Goal: Book appointment/travel/reservation

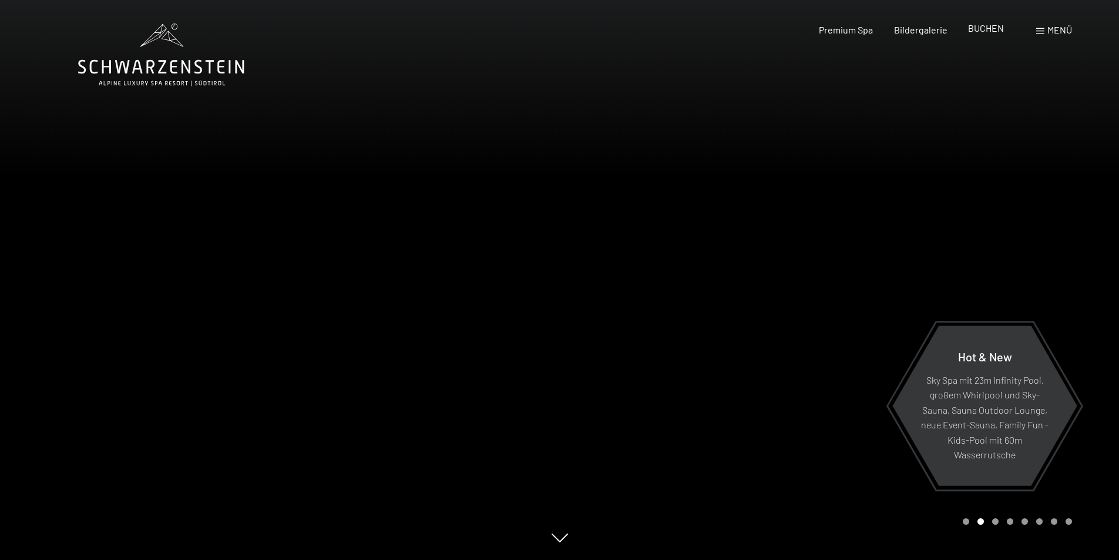
click at [987, 30] on span "BUCHEN" at bounding box center [986, 27] width 36 height 11
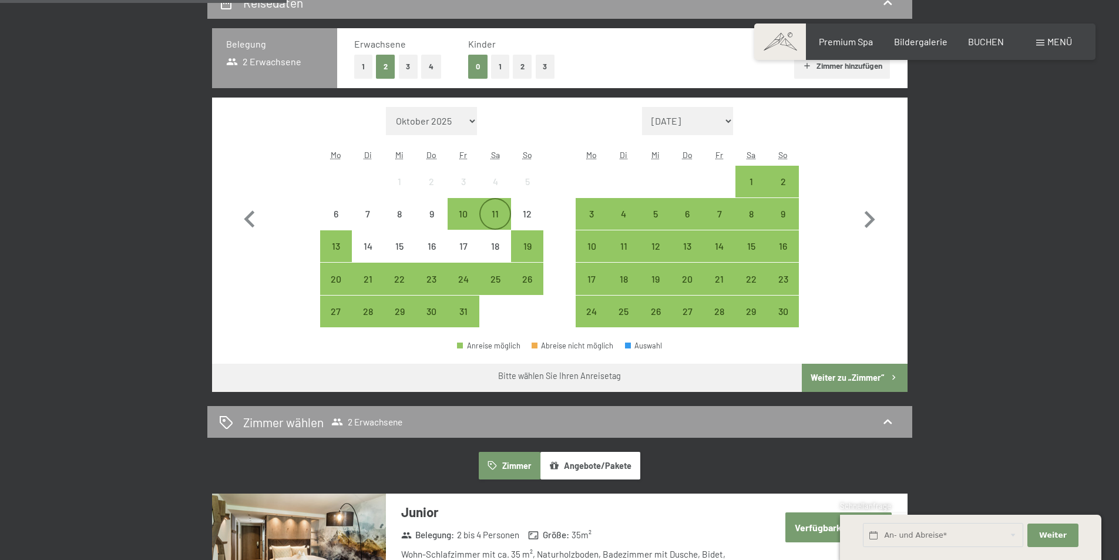
click at [493, 212] on div "11" at bounding box center [495, 223] width 29 height 29
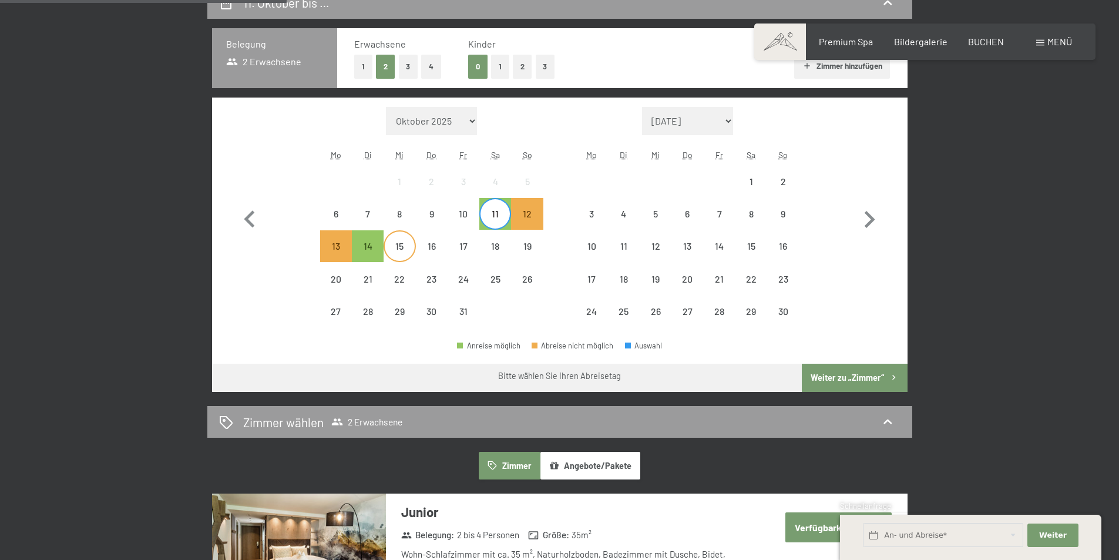
click at [399, 239] on div "15" at bounding box center [399, 245] width 29 height 29
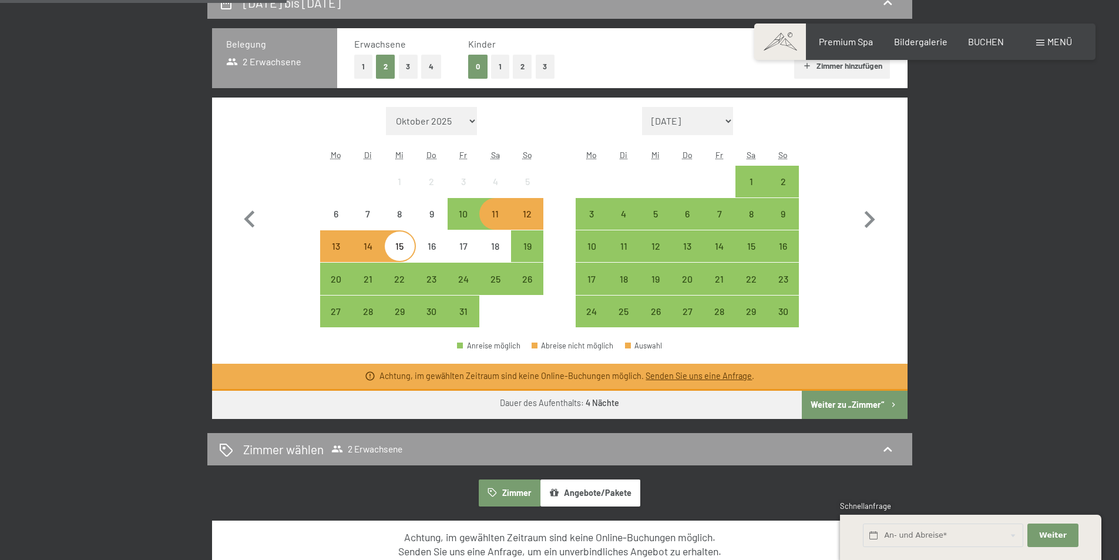
click at [697, 372] on link "Senden Sie uns eine Anfrage" at bounding box center [699, 376] width 106 height 10
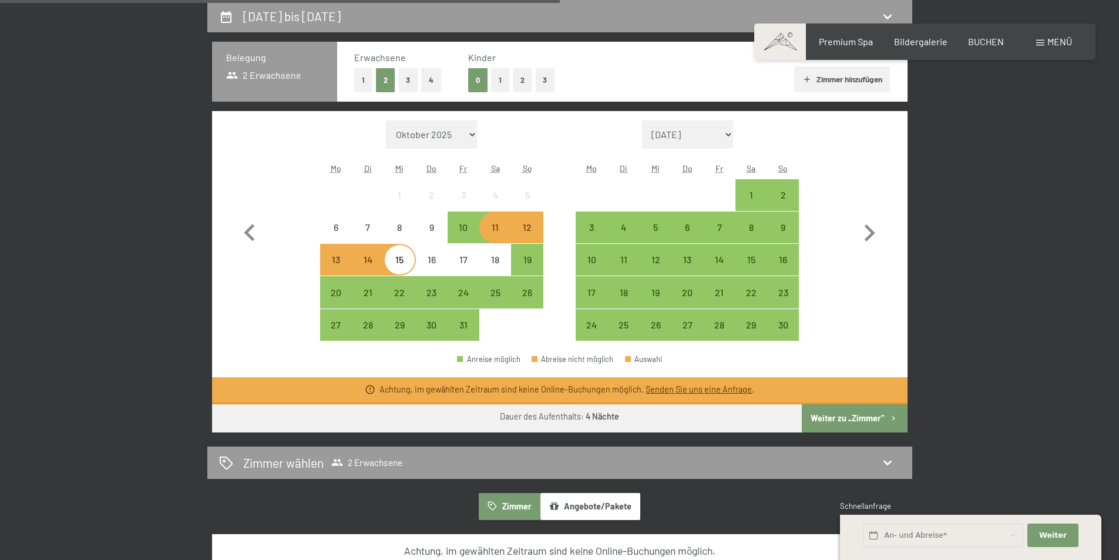
click at [694, 389] on link "Senden Sie uns eine Anfrage" at bounding box center [699, 389] width 106 height 10
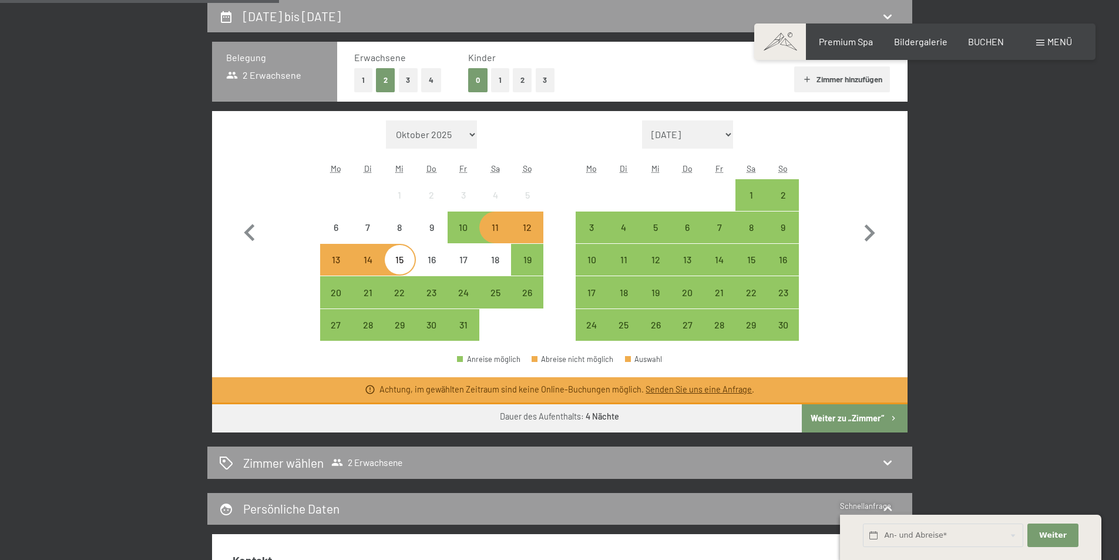
scroll to position [515, 0]
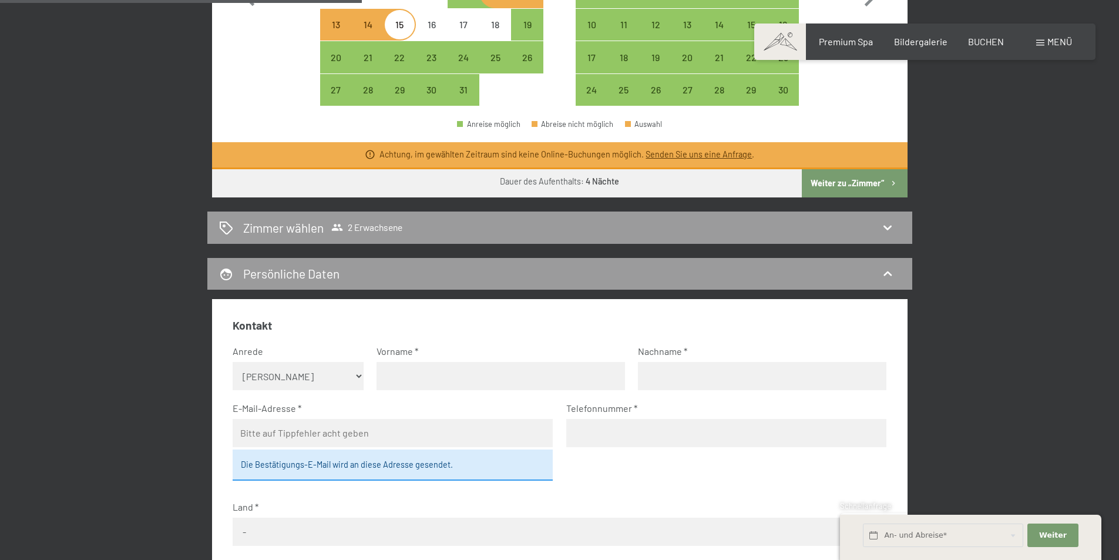
click at [300, 377] on select "Keine Angabe Frau Herr" at bounding box center [298, 376] width 131 height 28
select select "m"
click at [233, 362] on select "Keine Angabe Frau Herr" at bounding box center [298, 376] width 131 height 28
click at [415, 384] on input "text" at bounding box center [501, 376] width 248 height 28
type input "Franco"
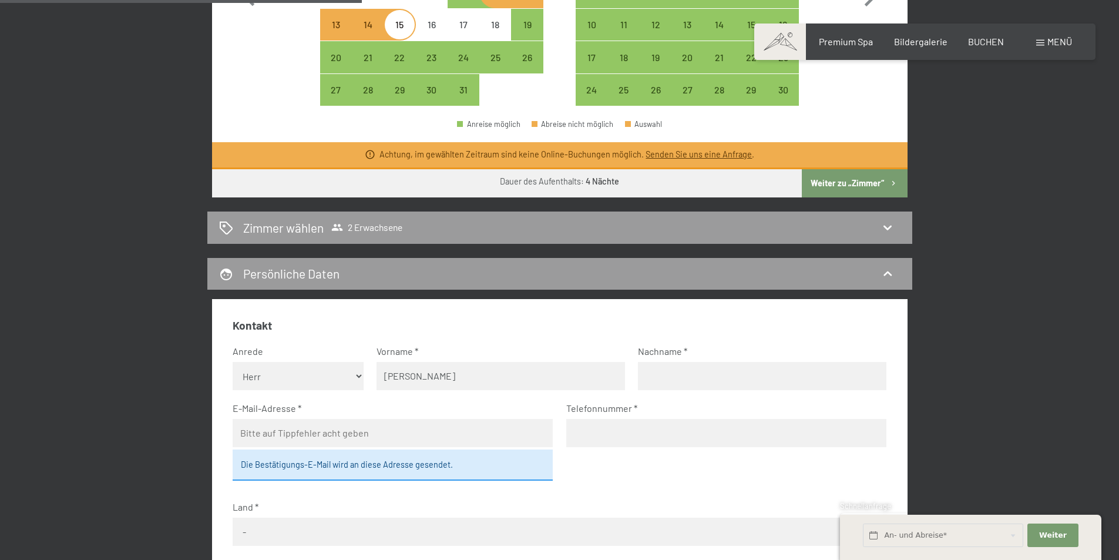
type input "Magnani"
type input "franco@ida.it"
type input "3488747037"
select select "ITA"
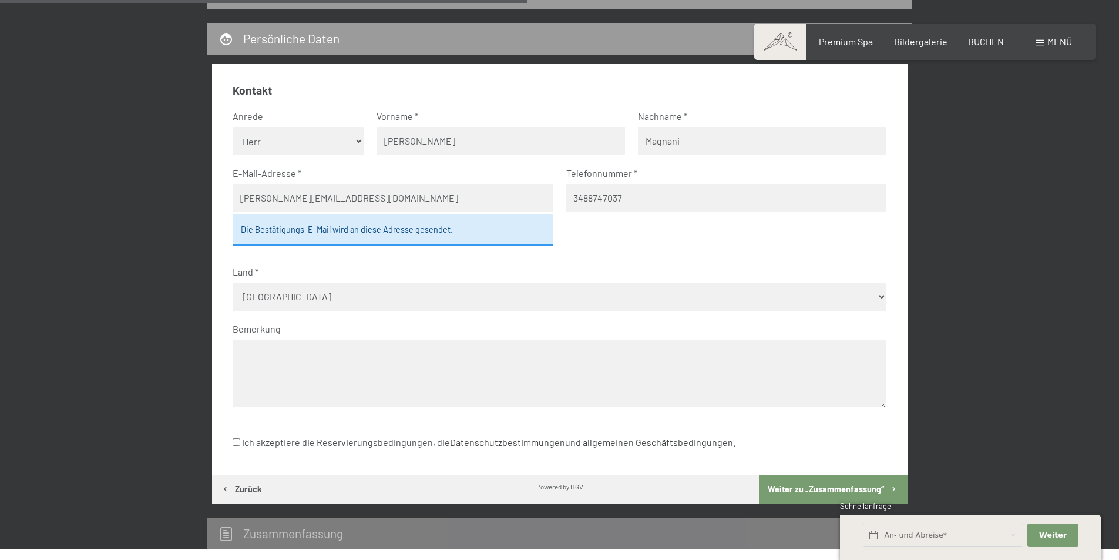
scroll to position [926, 0]
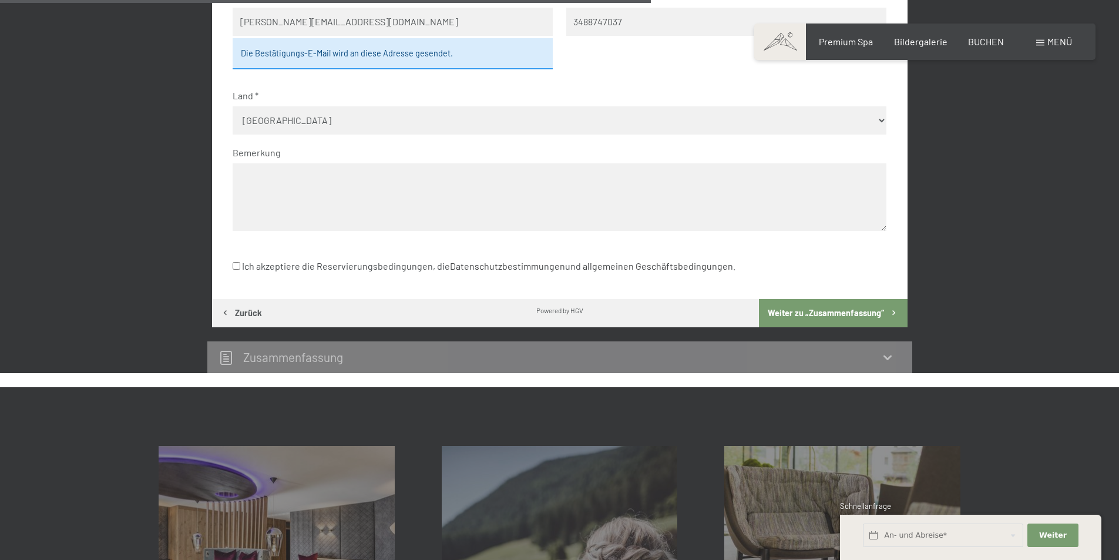
click at [823, 311] on button "Weiter zu „Zusammen­fassung“" at bounding box center [833, 313] width 148 height 28
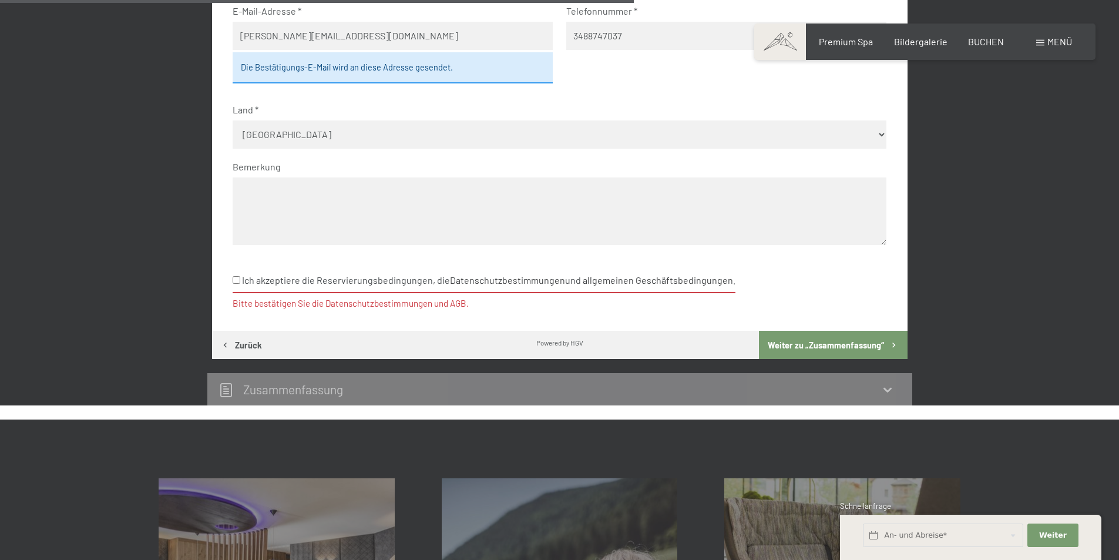
click at [236, 282] on input "Ich akzeptiere die Reservierungsbedingungen, die Datenschutzbestimmungen und al…" at bounding box center [237, 280] width 8 height 8
checkbox input "true"
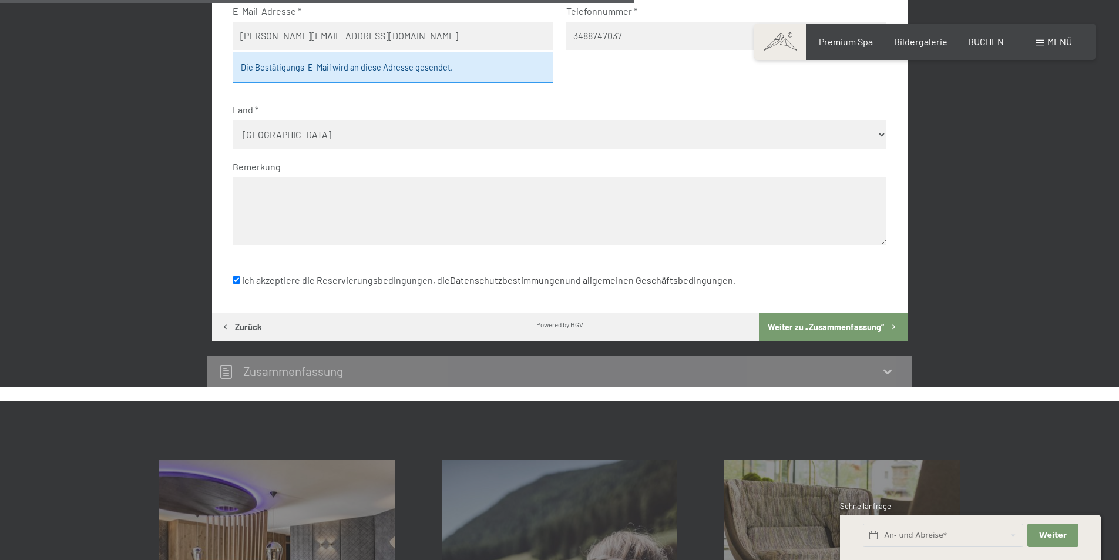
click at [819, 325] on button "Weiter zu „Zusammen­fassung“" at bounding box center [833, 327] width 148 height 28
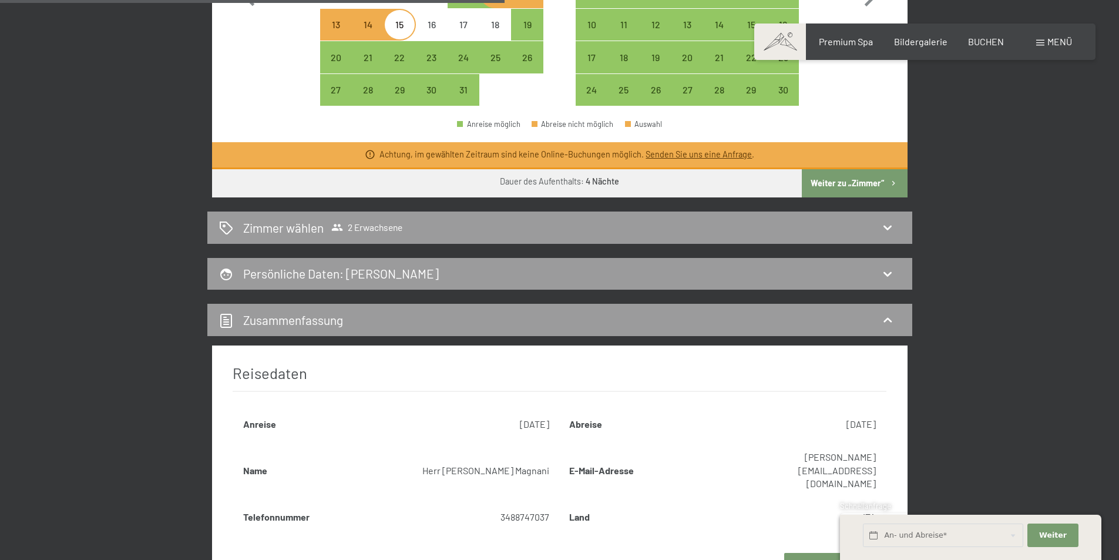
scroll to position [633, 0]
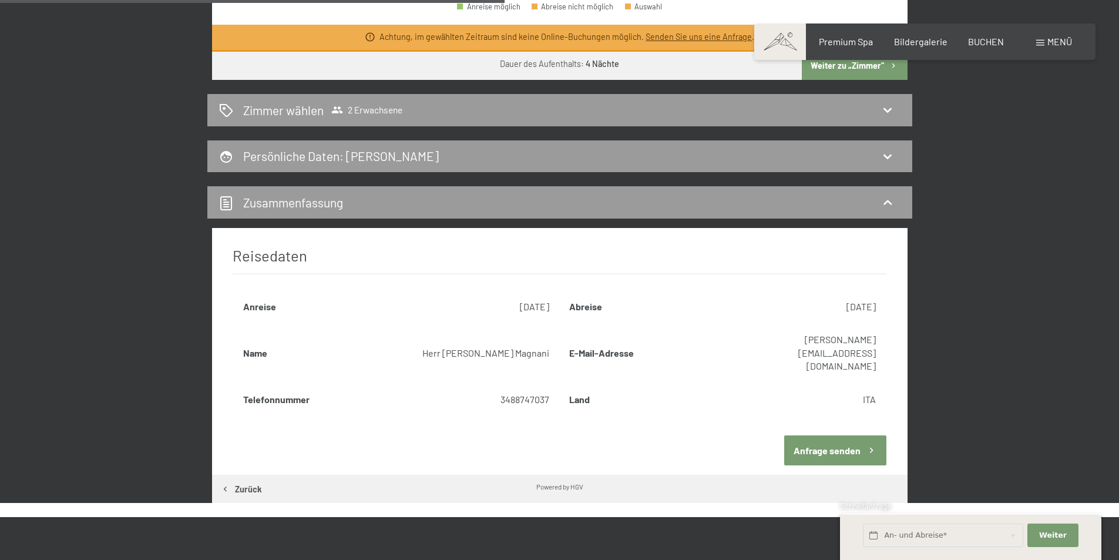
click at [525, 311] on span "Einwilligung Marketing*" at bounding box center [495, 314] width 97 height 12
click at [441, 311] on input "Einwilligung Marketing*" at bounding box center [435, 314] width 12 height 12
checkbox input "false"
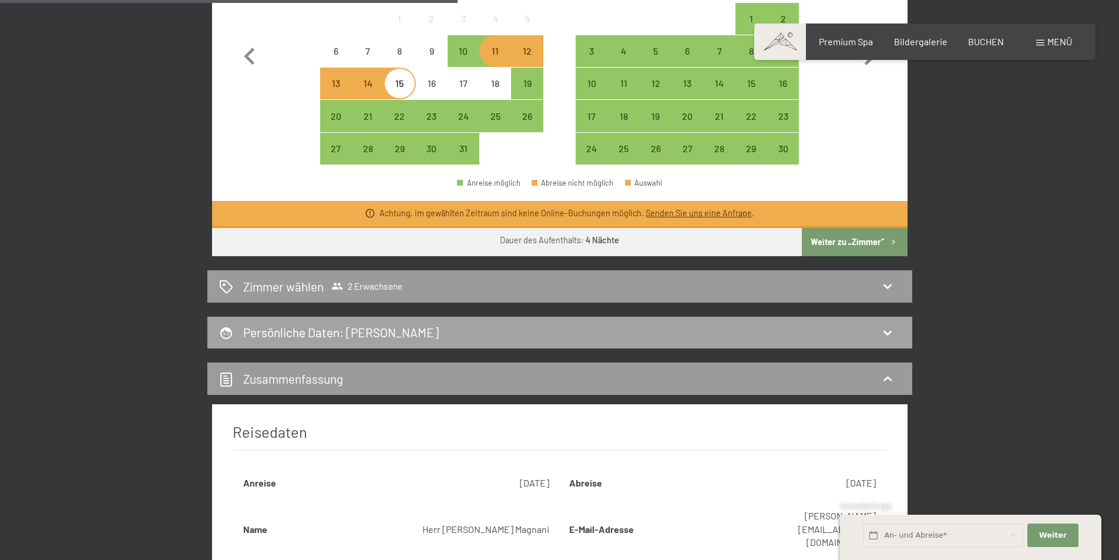
scroll to position [280, 0]
